Goal: Information Seeking & Learning: Learn about a topic

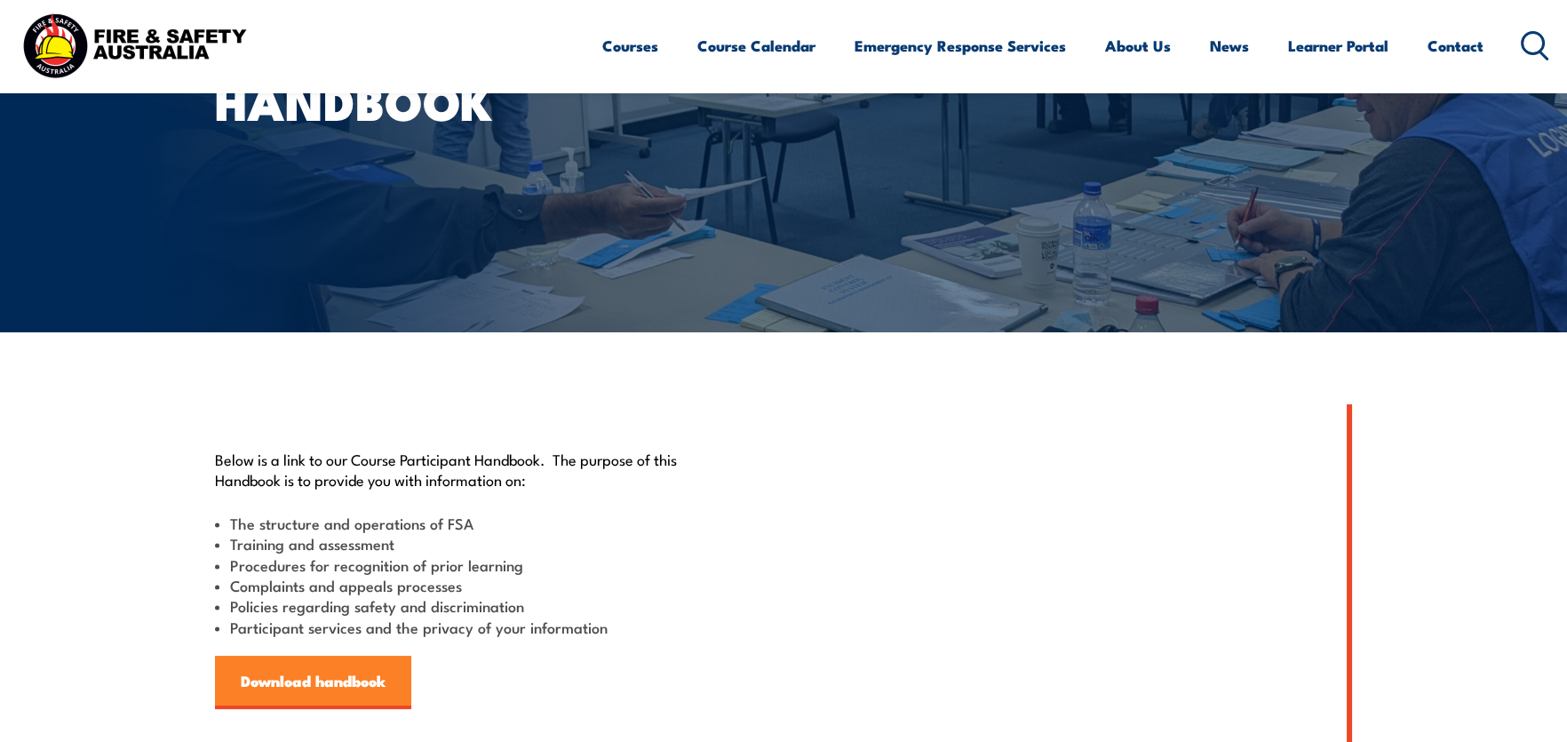
scroll to position [354, 0]
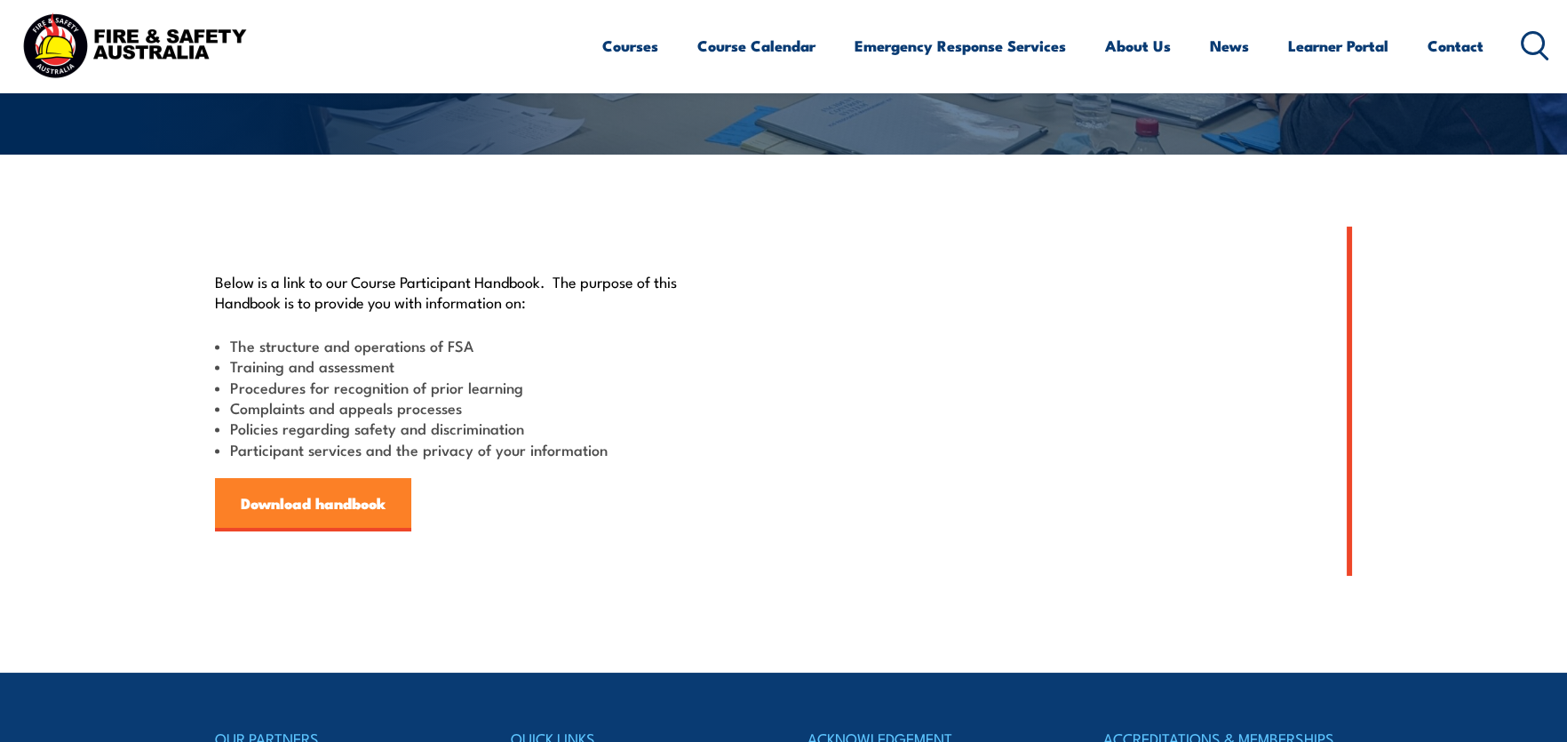
click at [290, 498] on link "Download handbook" at bounding box center [313, 504] width 196 height 53
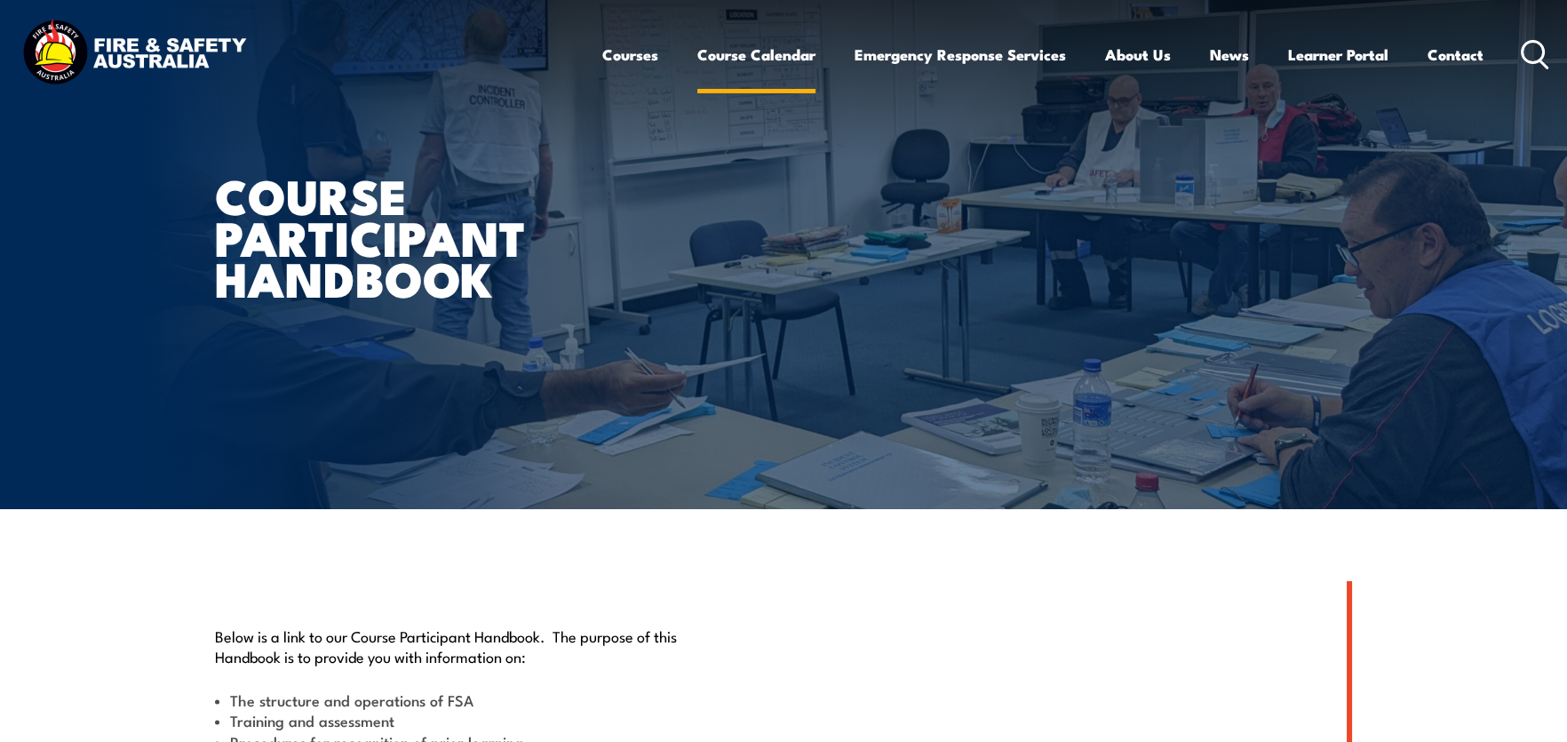
click at [756, 53] on link "Course Calendar" at bounding box center [756, 54] width 118 height 47
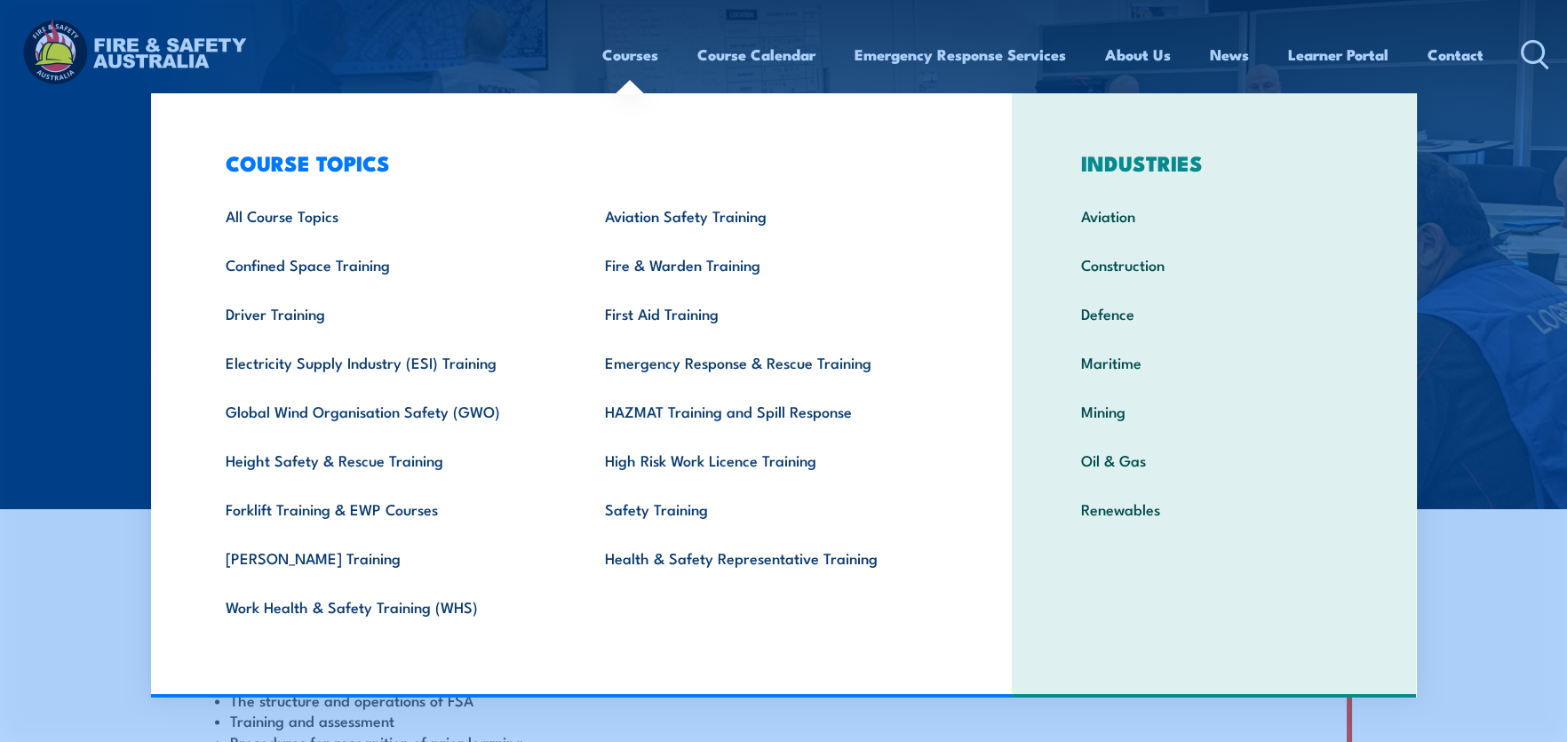
click at [636, 58] on link "Courses" at bounding box center [630, 54] width 56 height 47
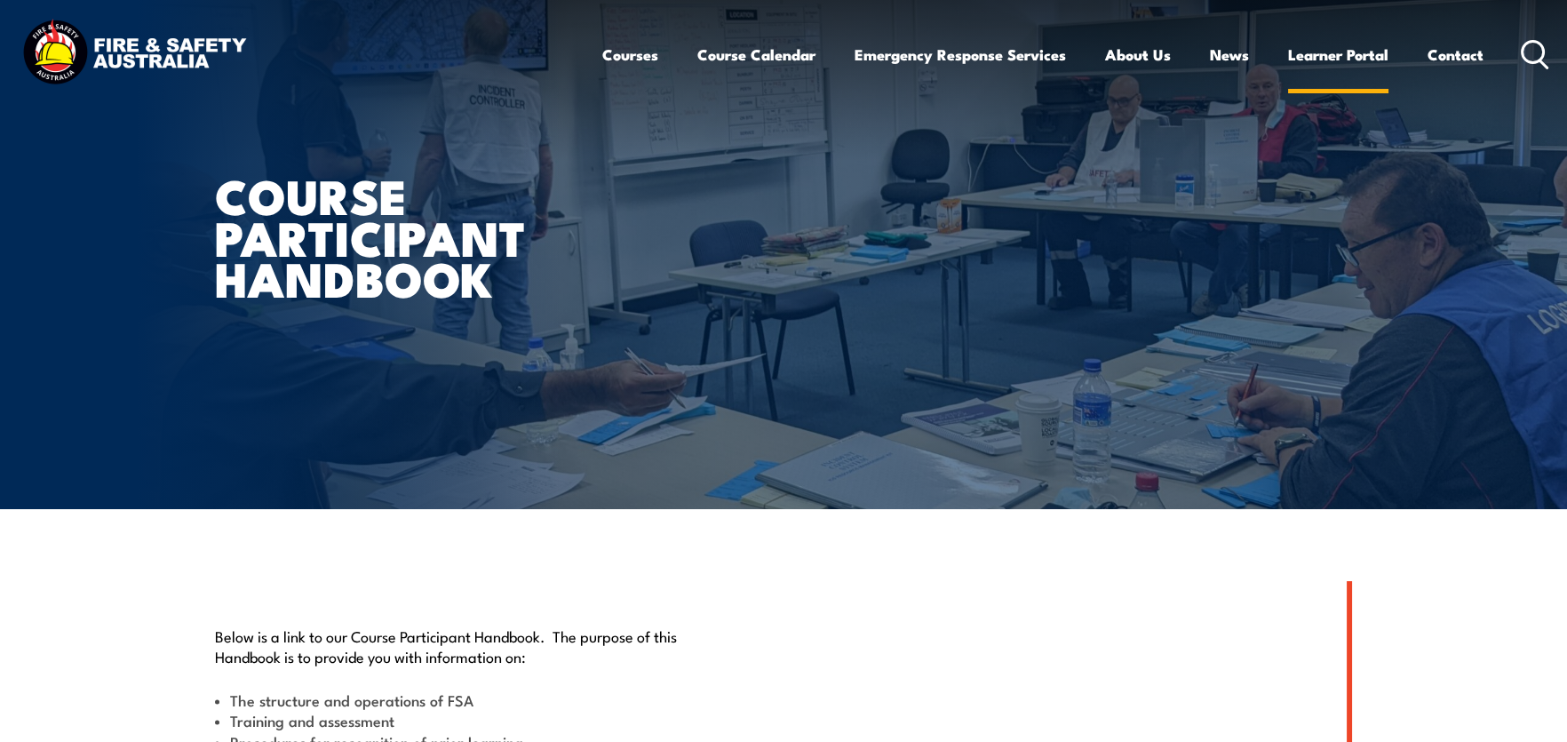
click at [1333, 54] on link "Learner Portal" at bounding box center [1338, 54] width 100 height 47
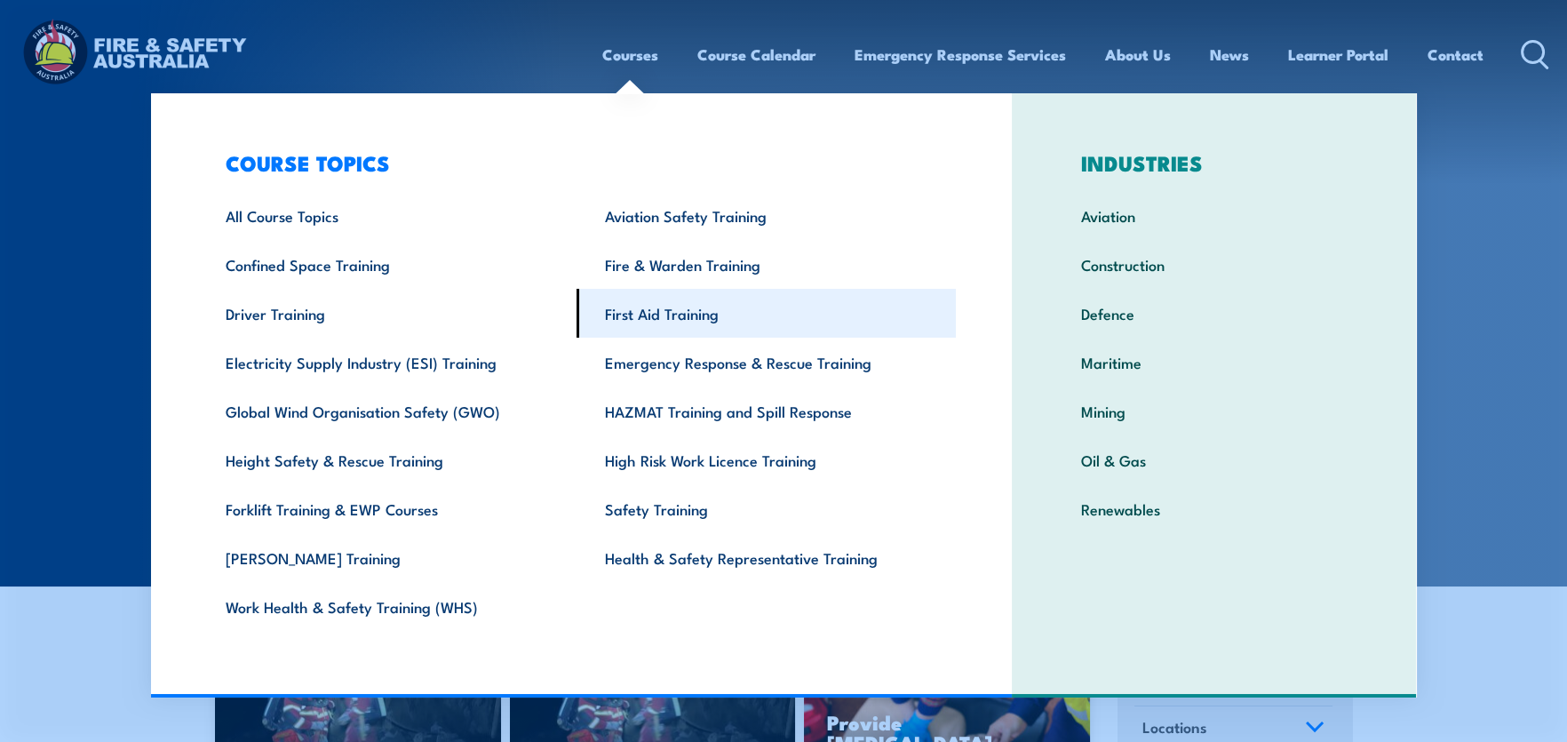
click at [683, 320] on link "First Aid Training" at bounding box center [765, 313] width 379 height 49
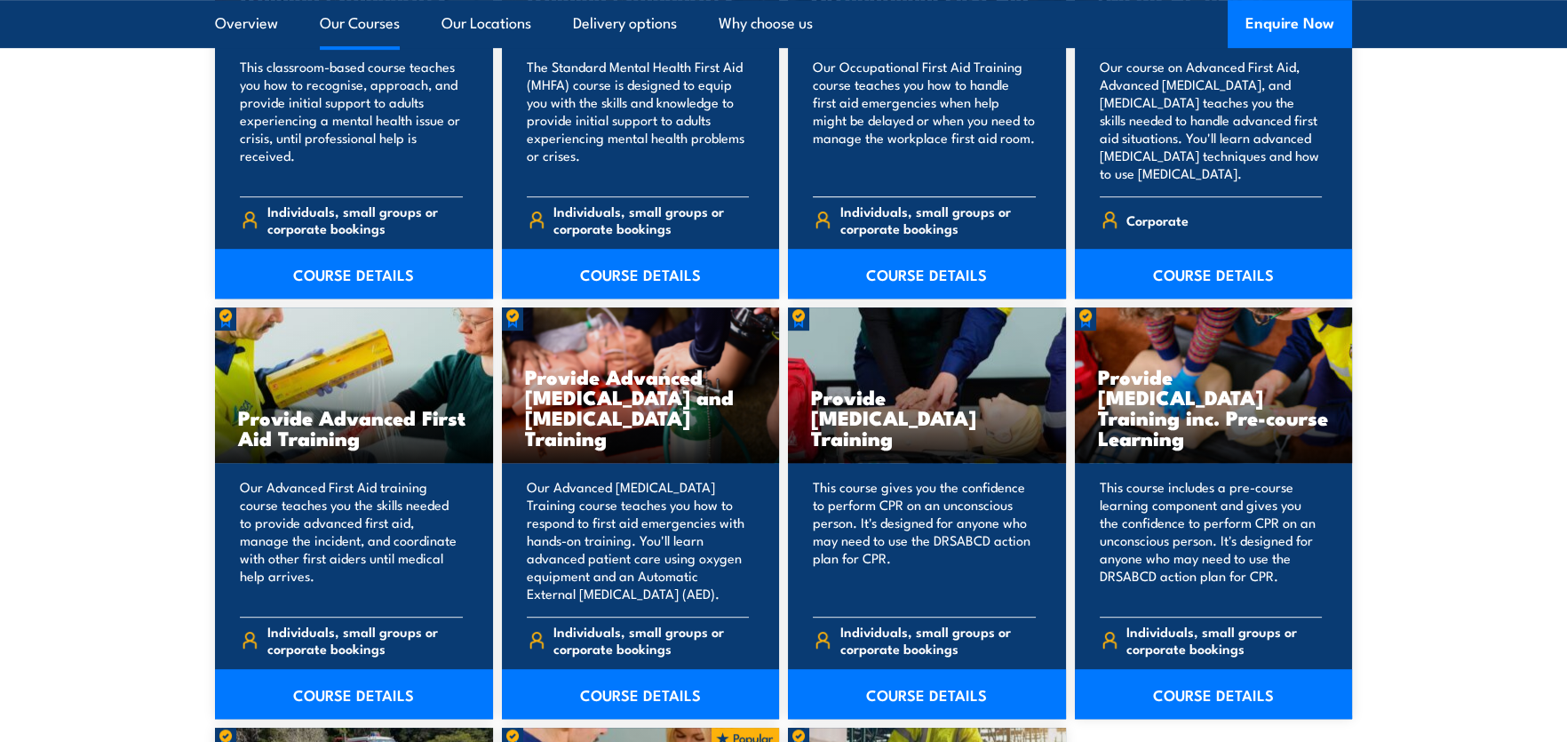
scroll to position [2220, 0]
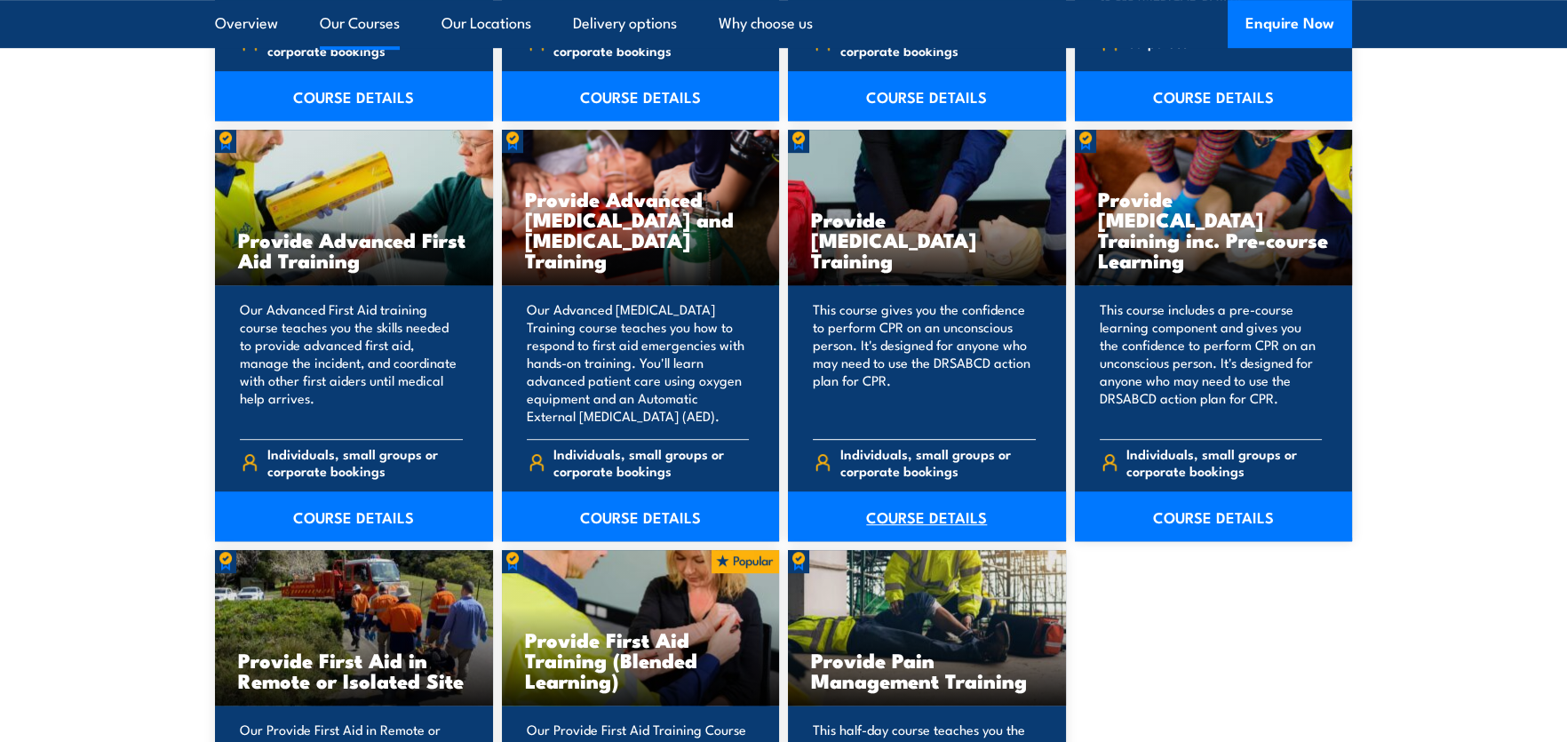
click at [934, 517] on link "COURSE DETAILS" at bounding box center [927, 516] width 278 height 50
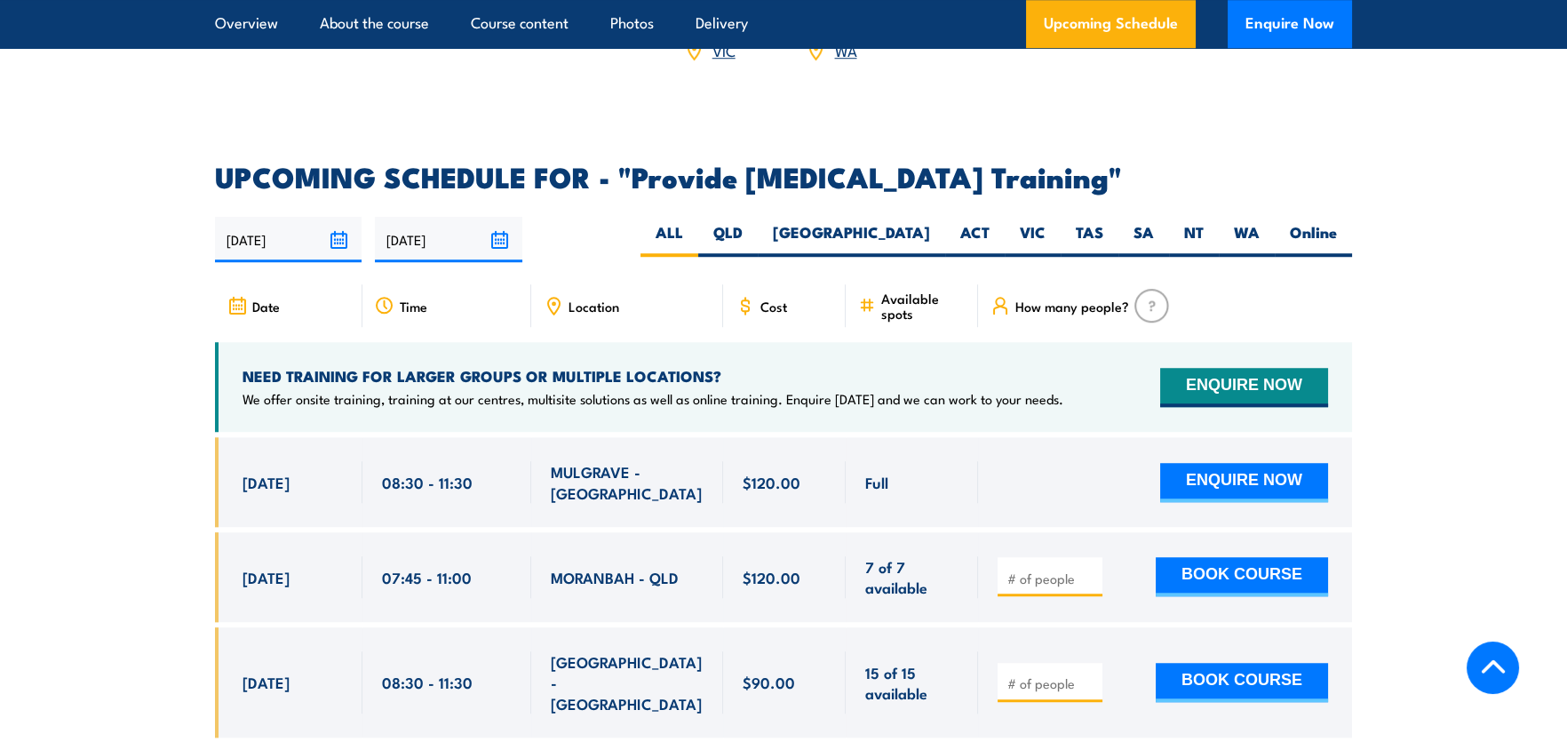
scroll to position [2930, 0]
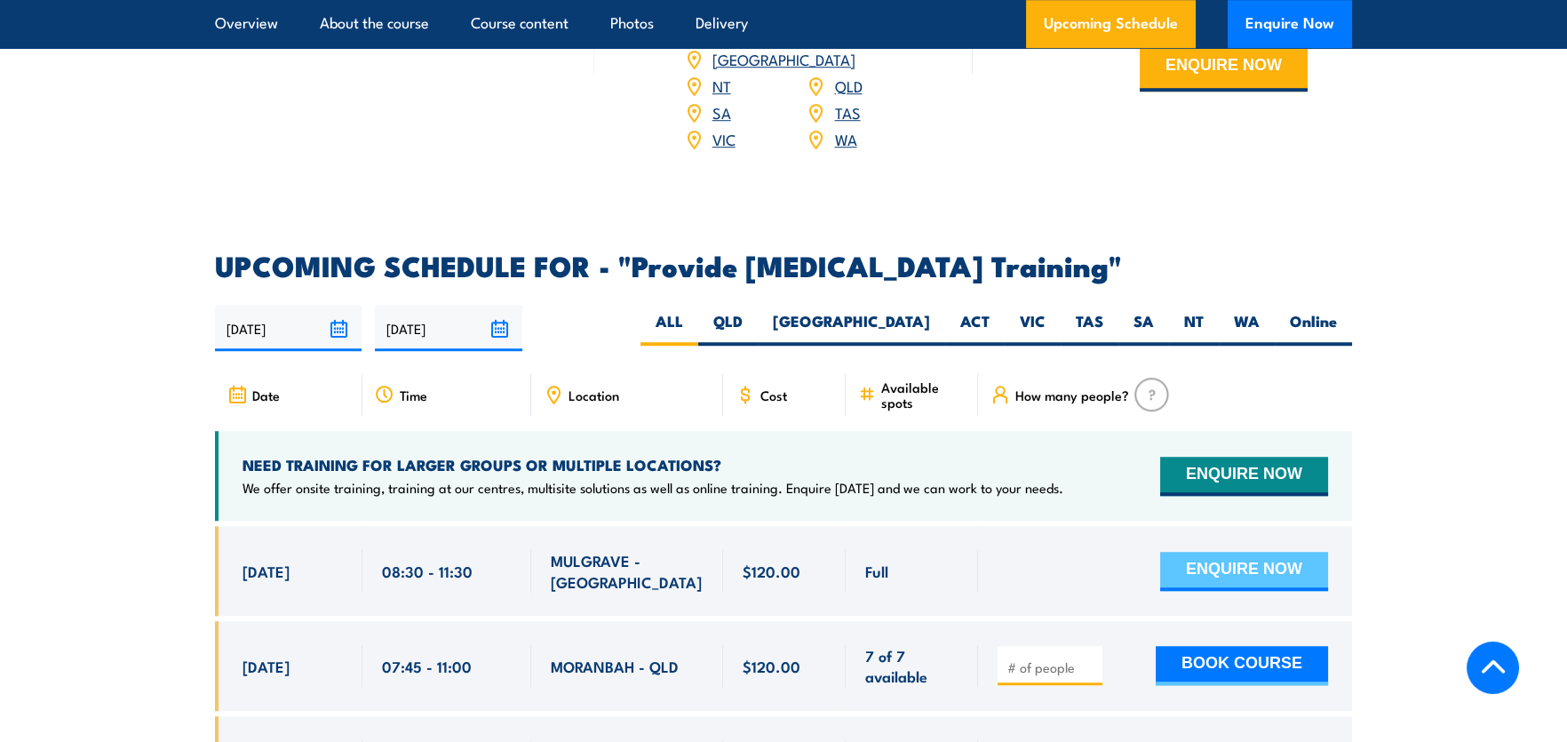
click at [1243, 566] on button "ENQUIRE NOW" at bounding box center [1244, 571] width 168 height 39
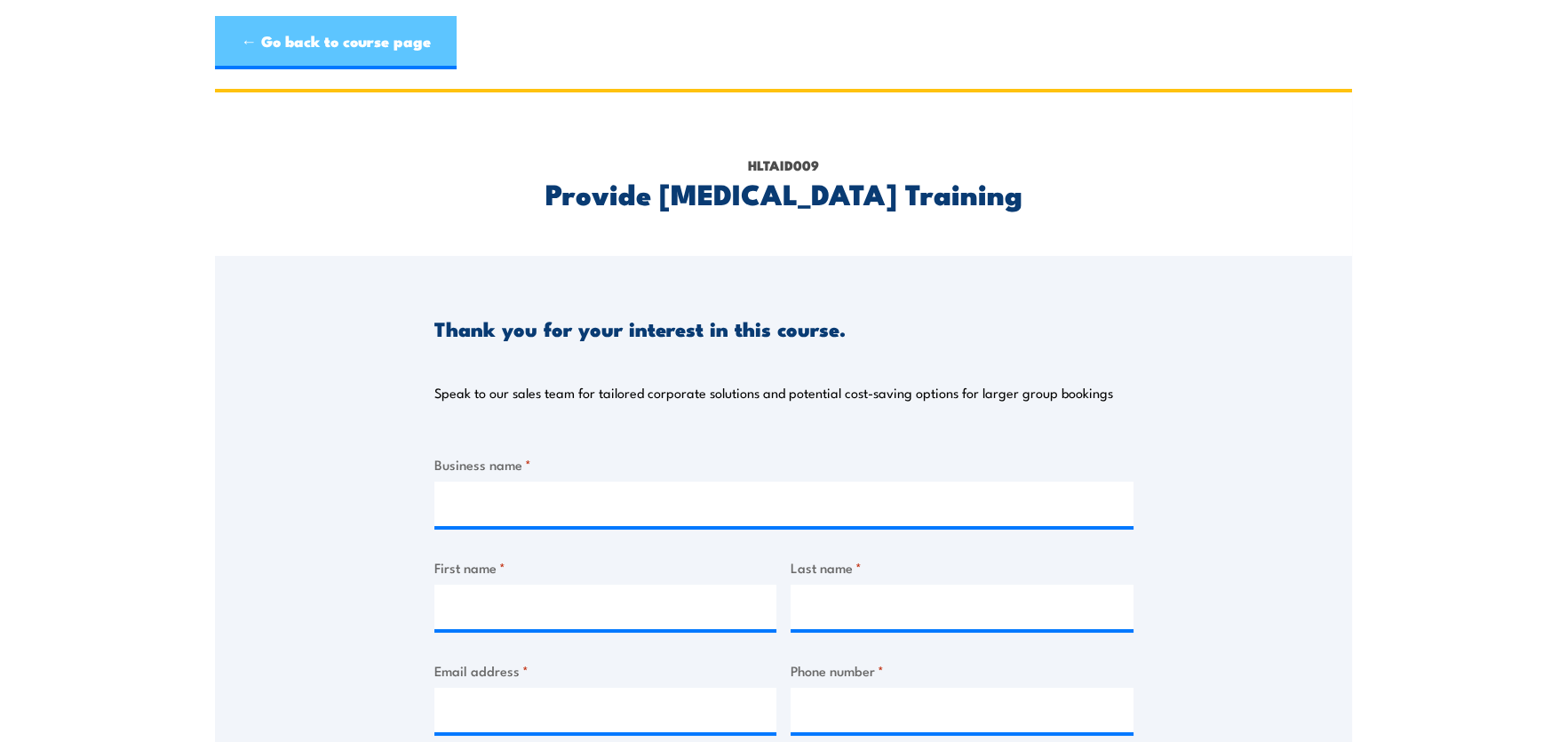
click at [312, 48] on link "← Go back to course page" at bounding box center [336, 42] width 242 height 53
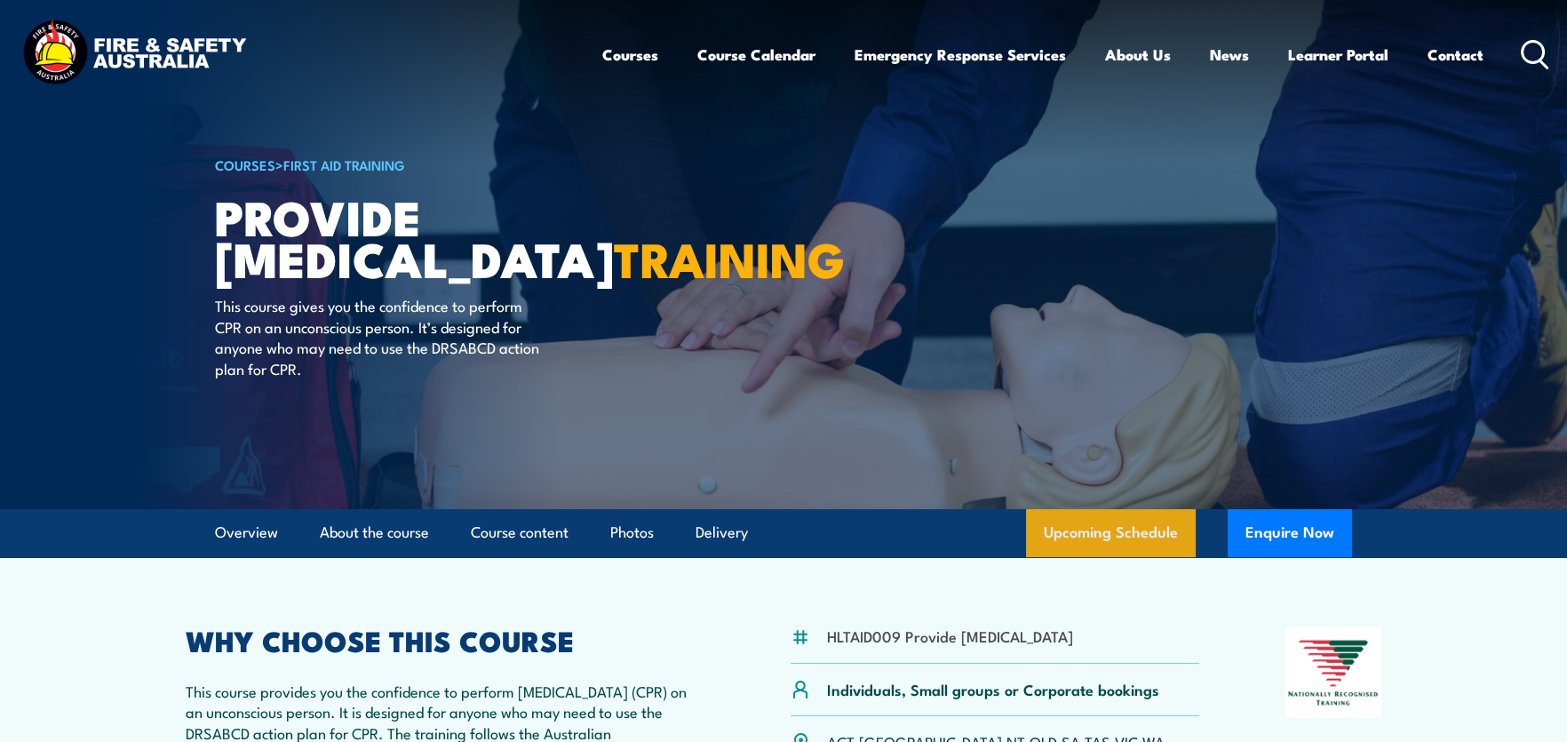
click at [1116, 552] on link "Upcoming Schedule" at bounding box center [1111, 533] width 170 height 48
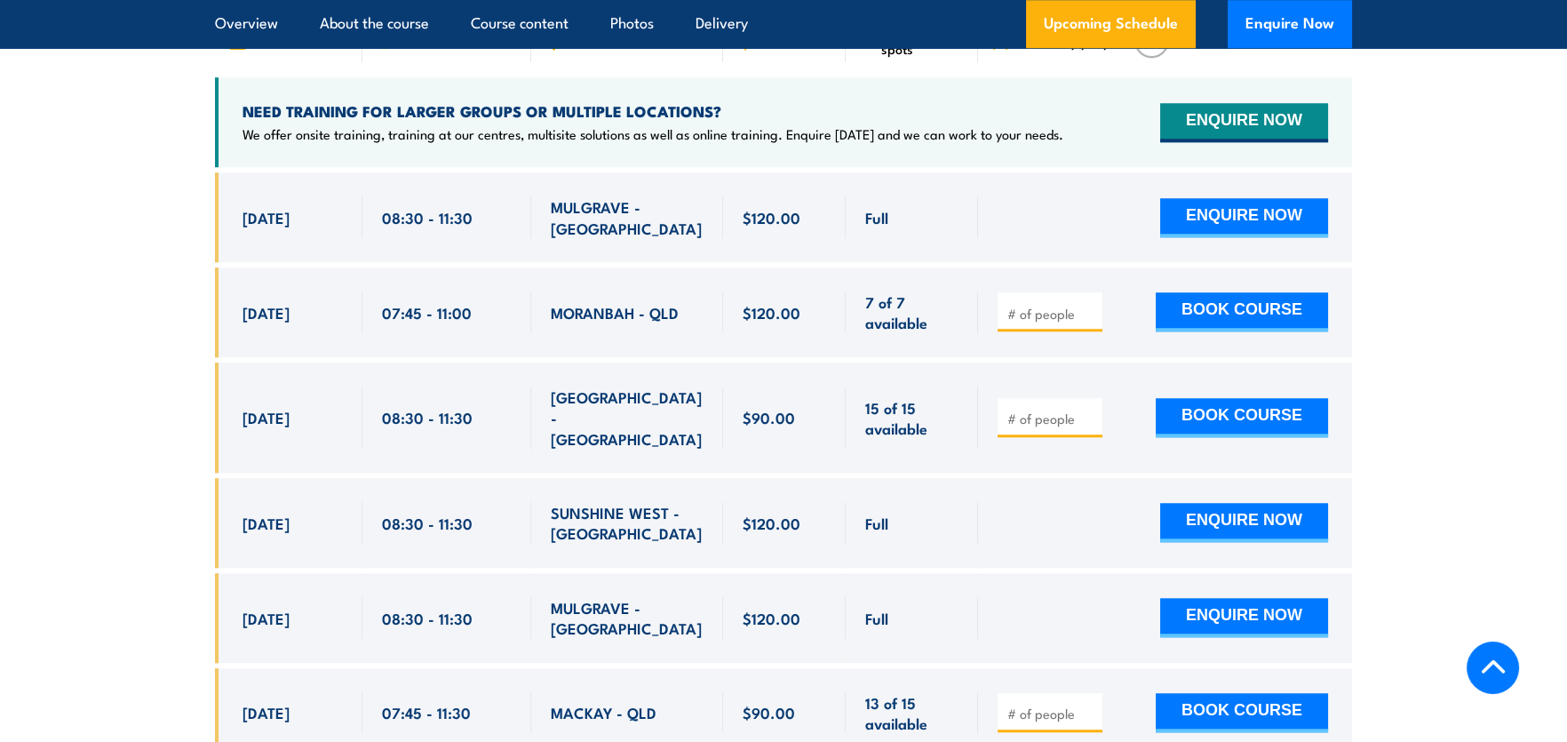
scroll to position [2840, 0]
